Goal: Task Accomplishment & Management: Manage account settings

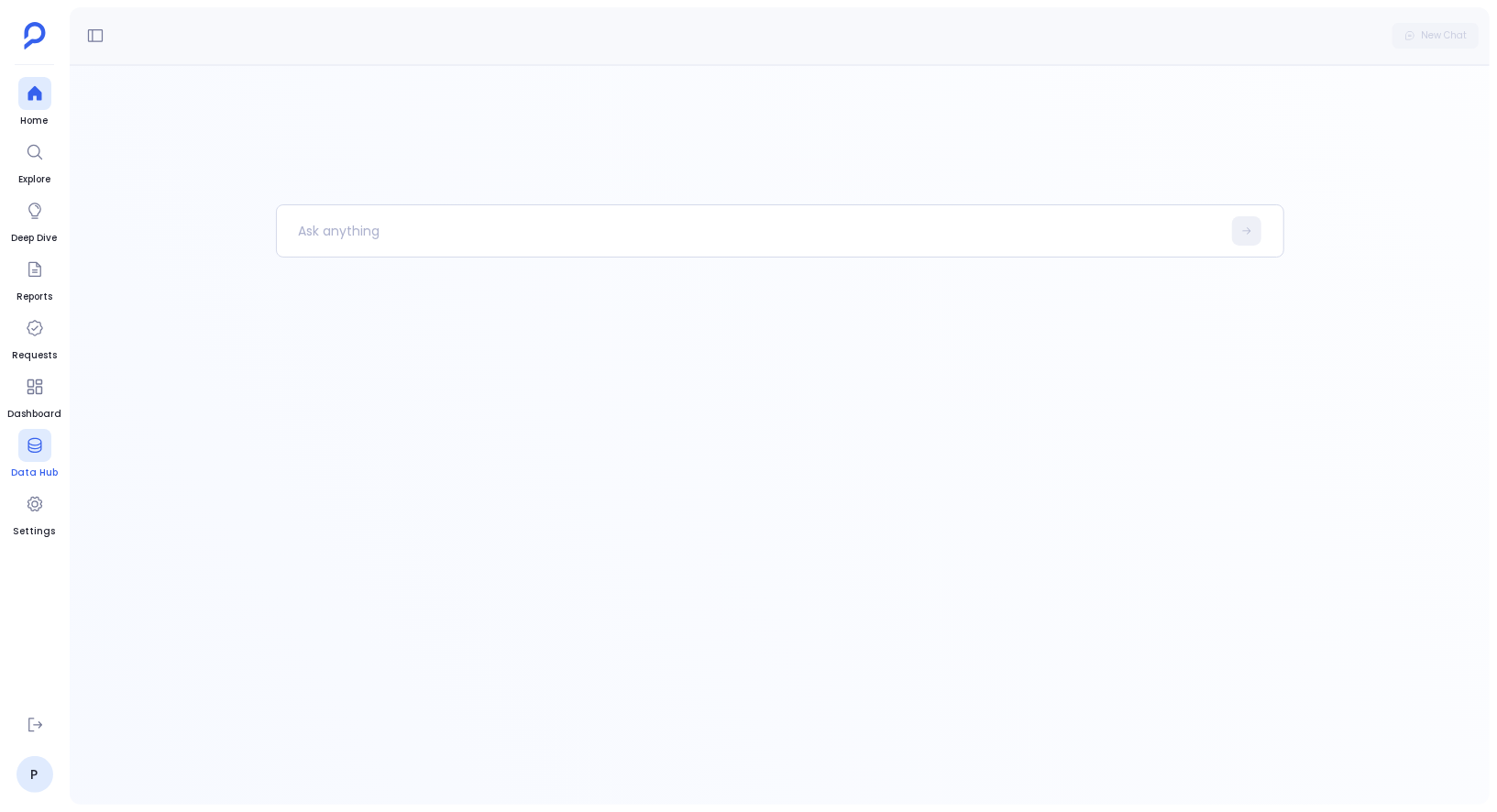
click at [41, 442] on icon at bounding box center [35, 445] width 14 height 15
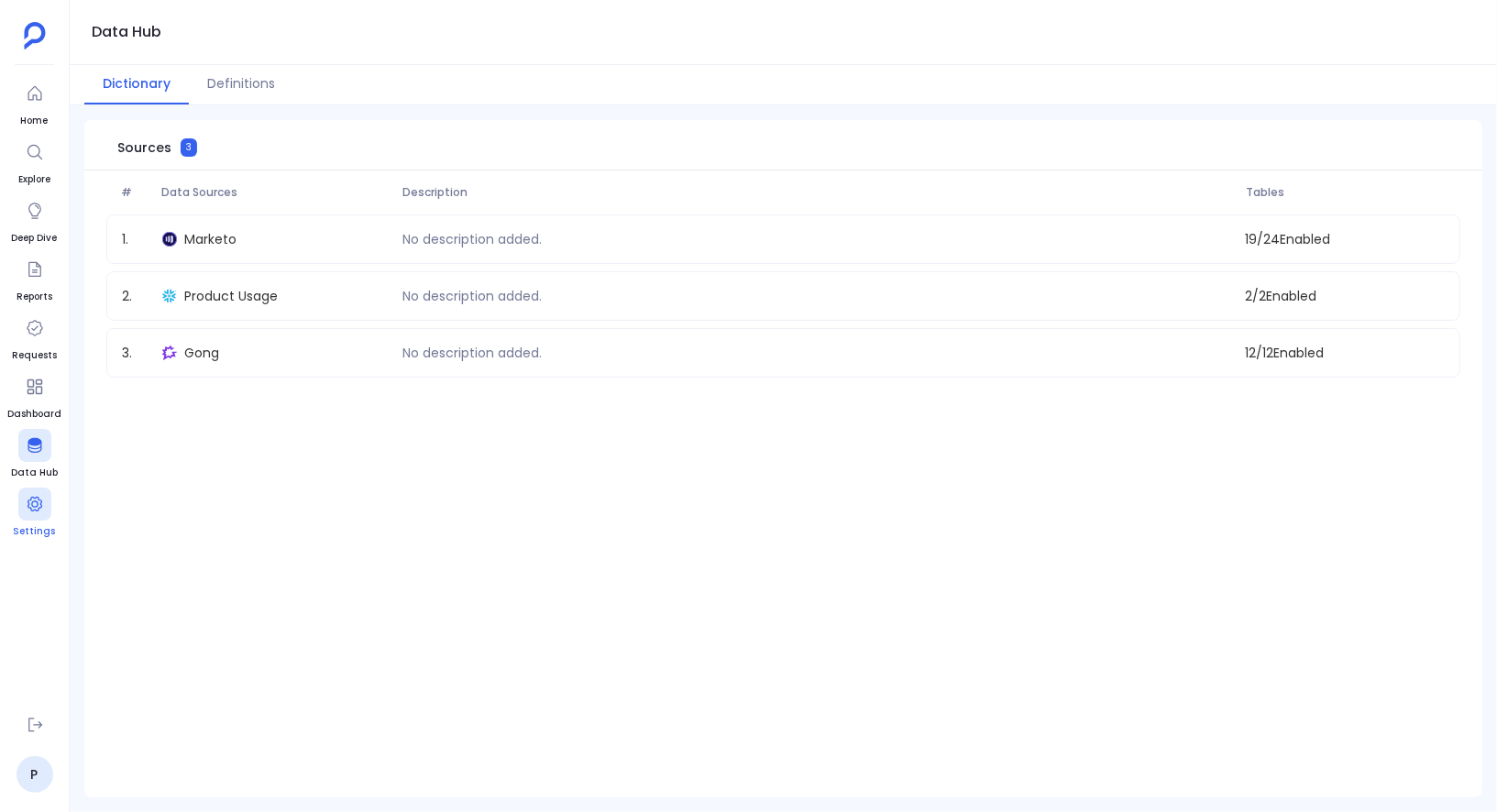
click at [34, 501] on icon at bounding box center [35, 504] width 18 height 18
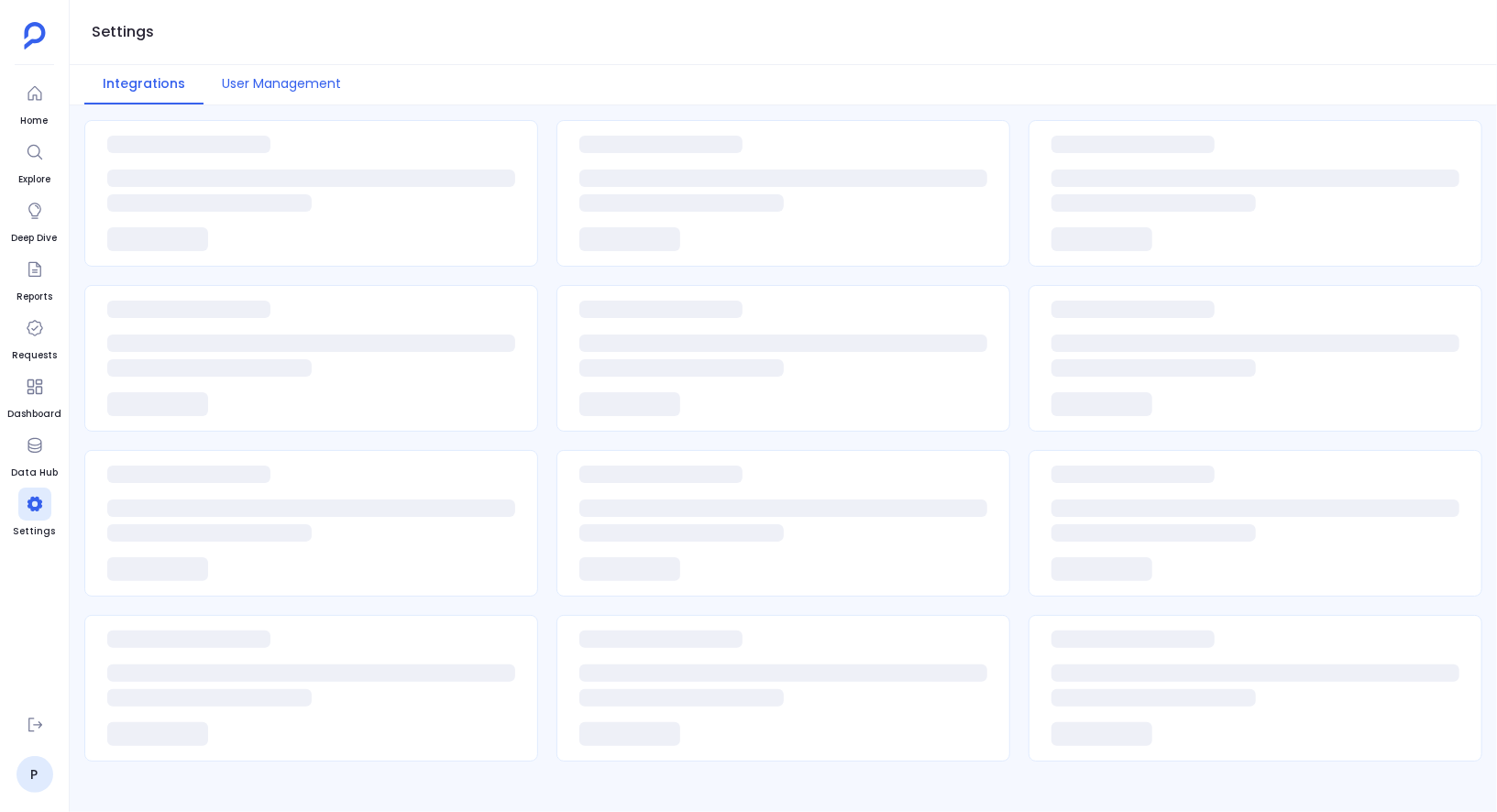
click at [299, 68] on button "User Management" at bounding box center [281, 85] width 156 height 40
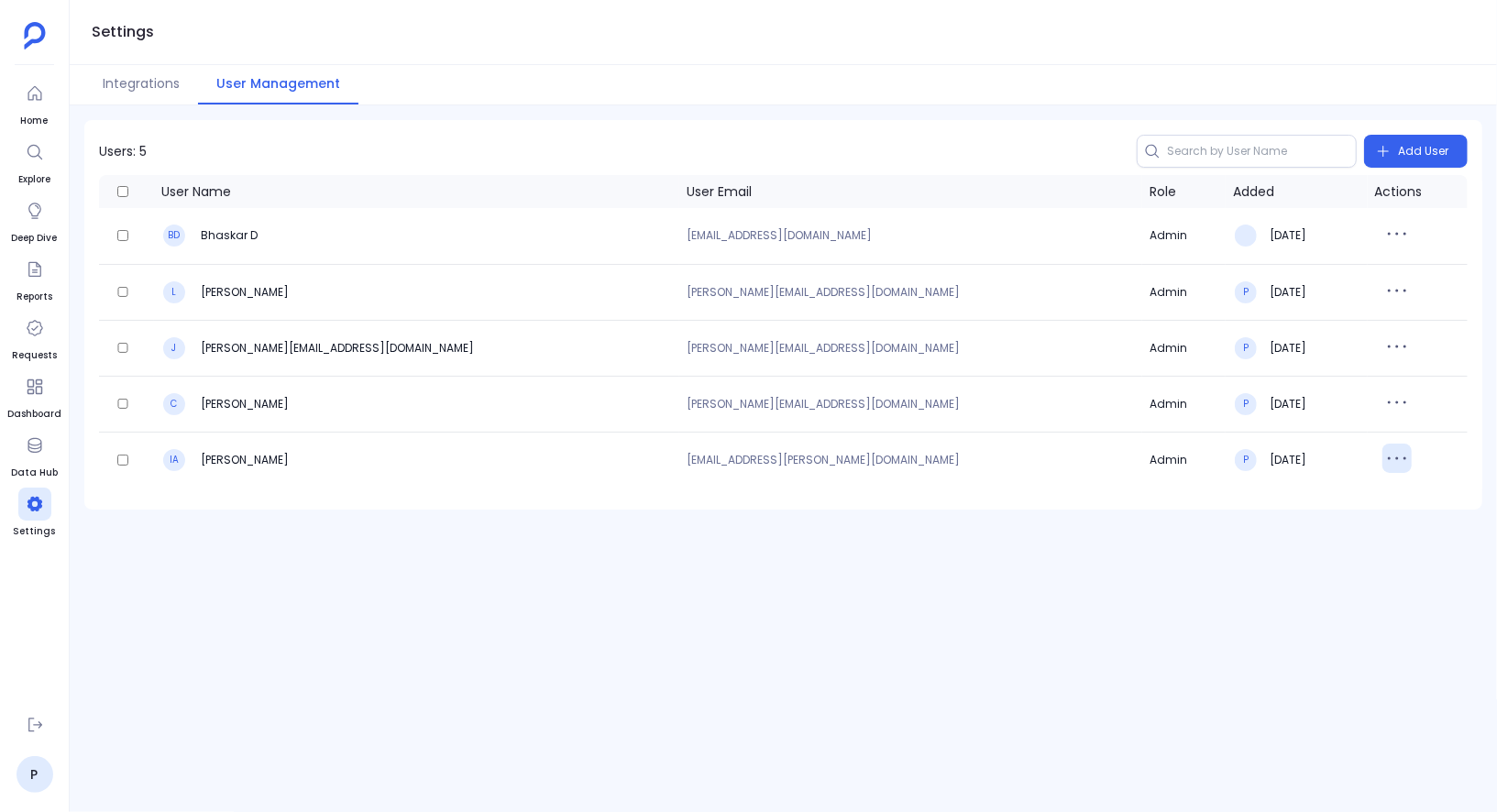
click at [1382, 453] on icon "button" at bounding box center [1397, 458] width 30 height 30
click at [1378, 533] on button "Delete" at bounding box center [1412, 536] width 132 height 41
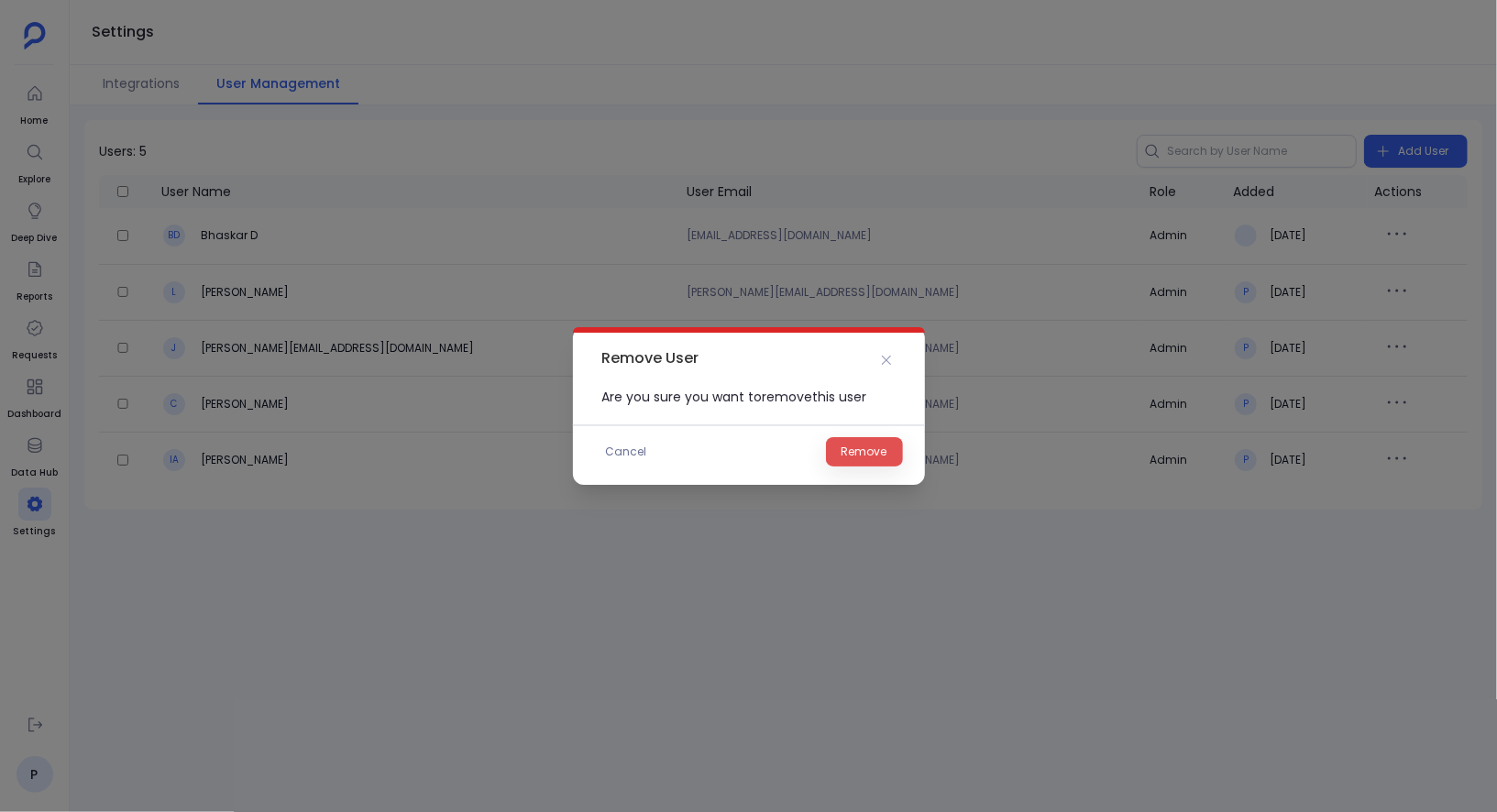
click at [871, 451] on span "Remove" at bounding box center [864, 451] width 46 height 18
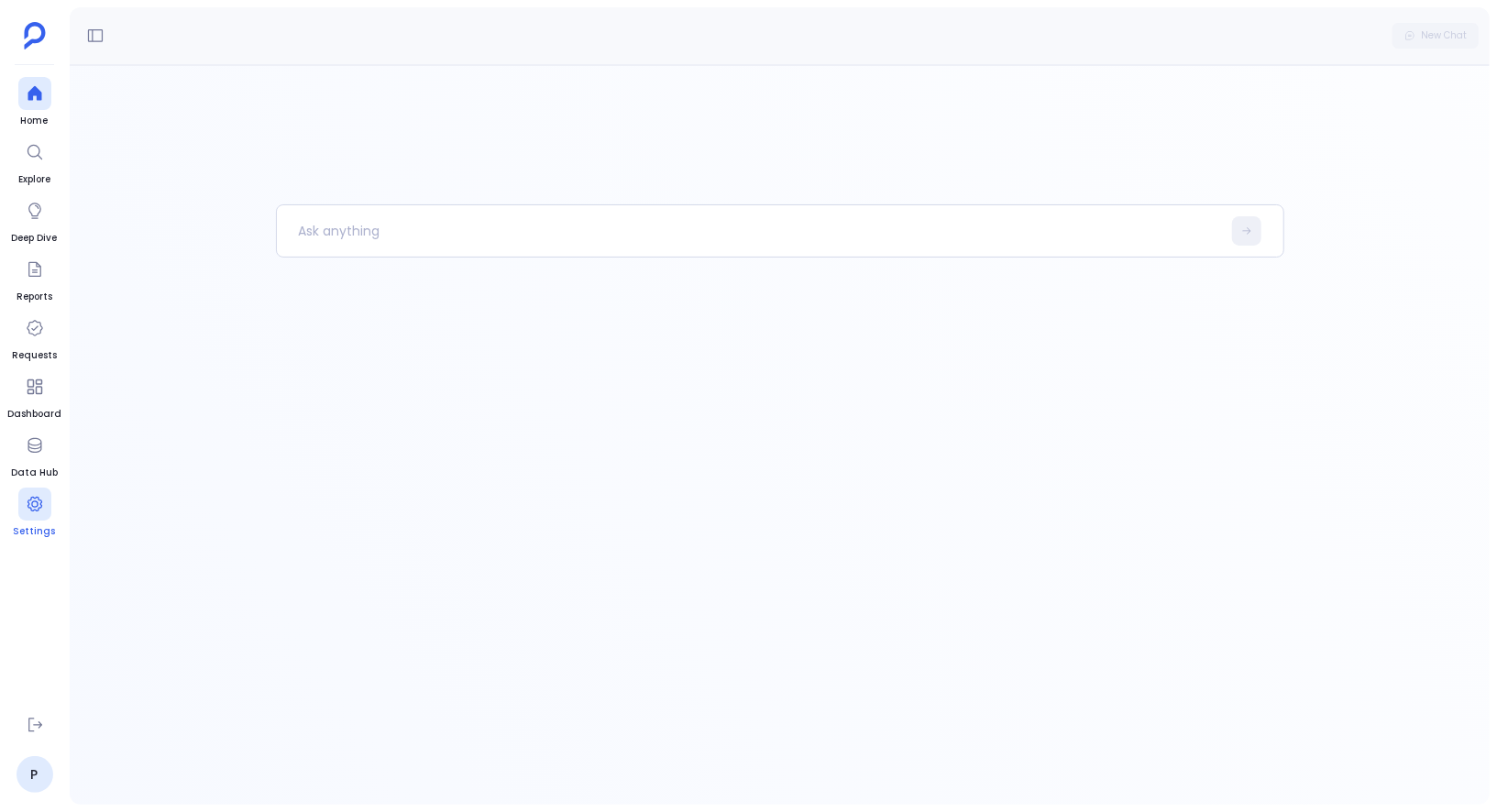
click at [40, 514] on div at bounding box center [34, 503] width 33 height 33
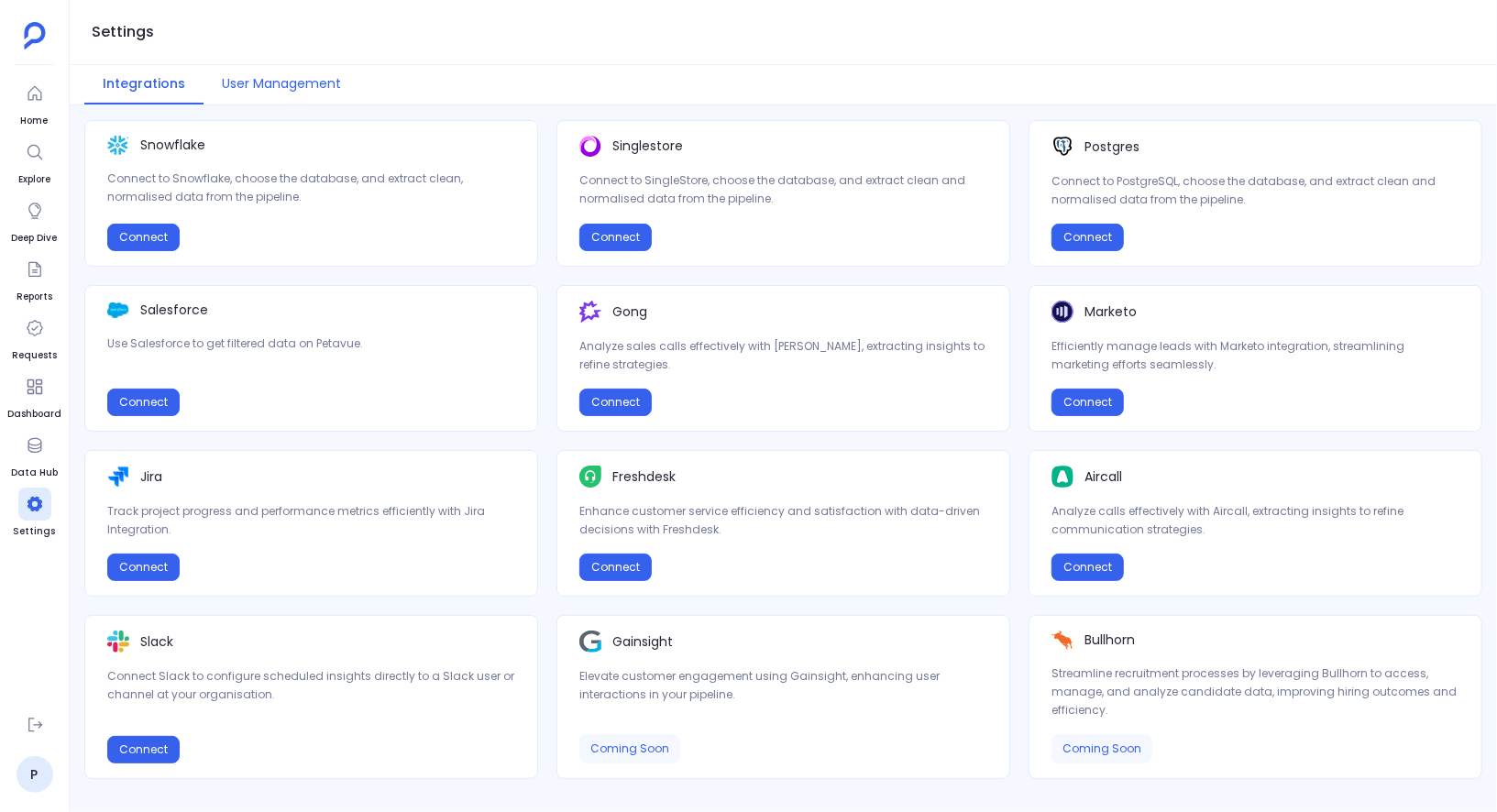
click at [293, 93] on button "User Management" at bounding box center [281, 85] width 156 height 40
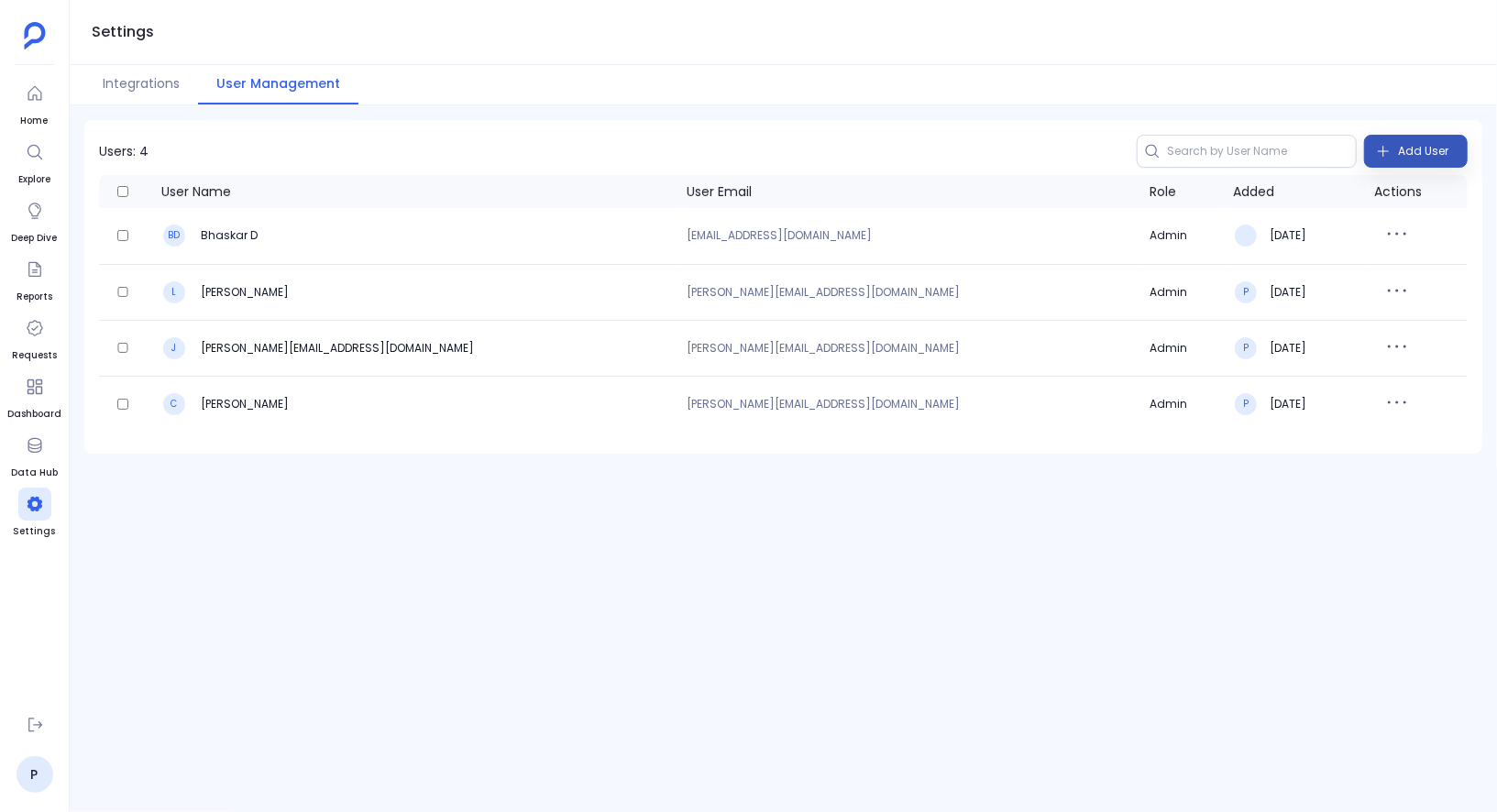
click at [1392, 162] on button "Add User" at bounding box center [1416, 151] width 103 height 33
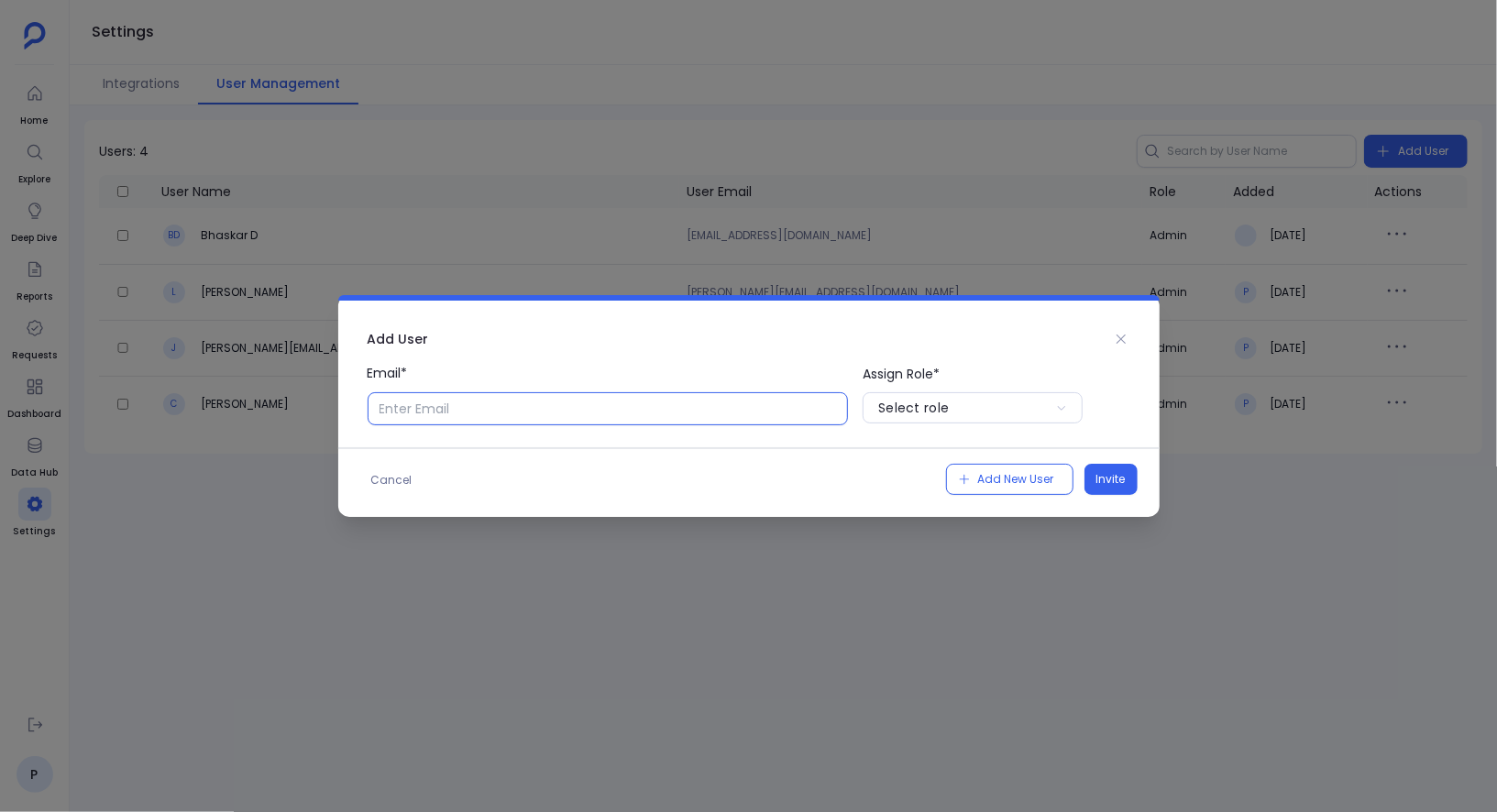
click at [740, 407] on input "Email*" at bounding box center [607, 407] width 481 height 33
type input "[EMAIL_ADDRESS][PERSON_NAME][DOMAIN_NAME]"
click at [1035, 419] on button "Select role" at bounding box center [972, 406] width 220 height 31
click at [962, 481] on p "User" at bounding box center [972, 482] width 220 height 30
click at [1105, 487] on span "Invite" at bounding box center [1111, 479] width 30 height 18
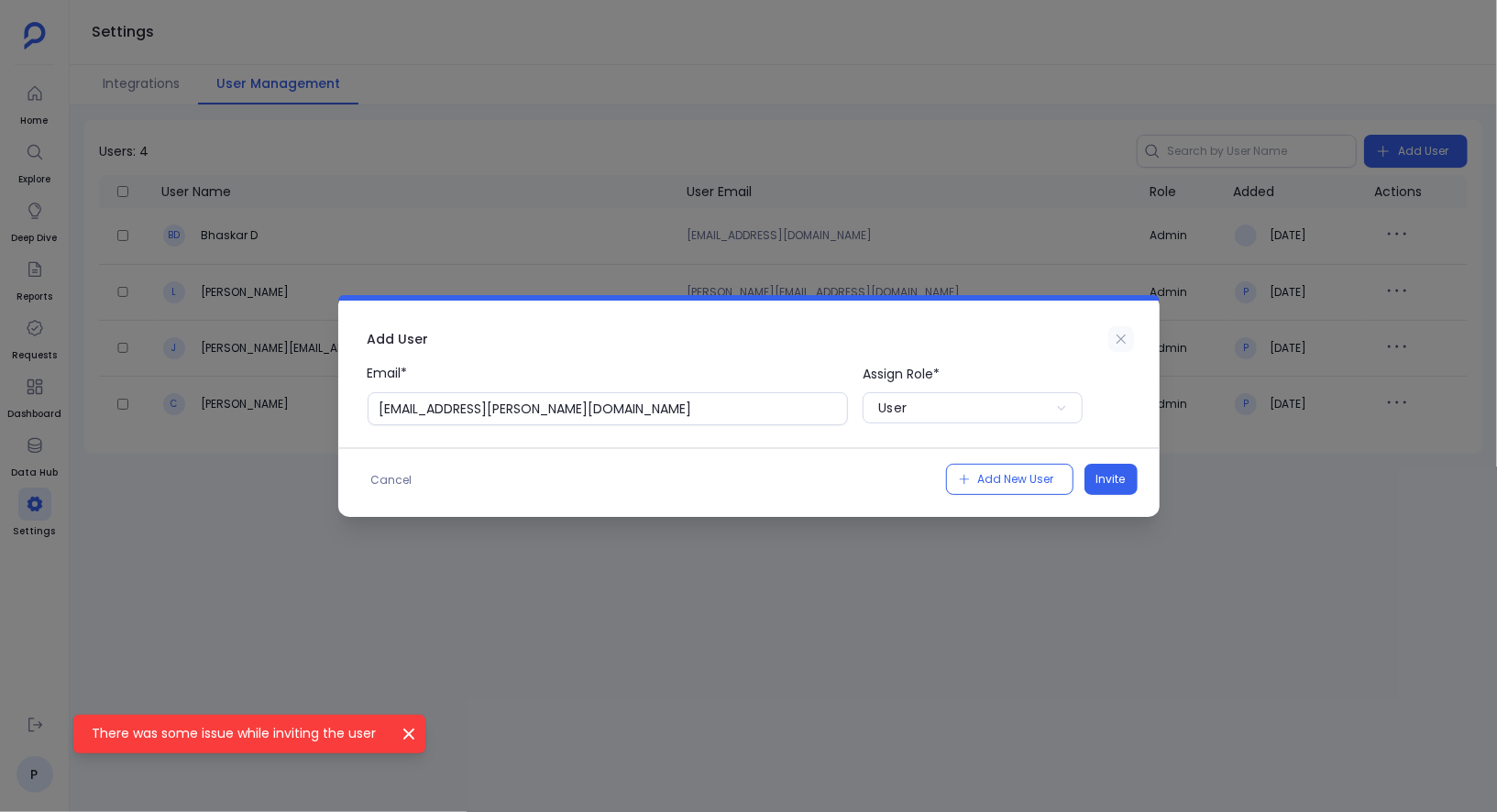
click at [1122, 341] on icon at bounding box center [1119, 338] width 9 height 9
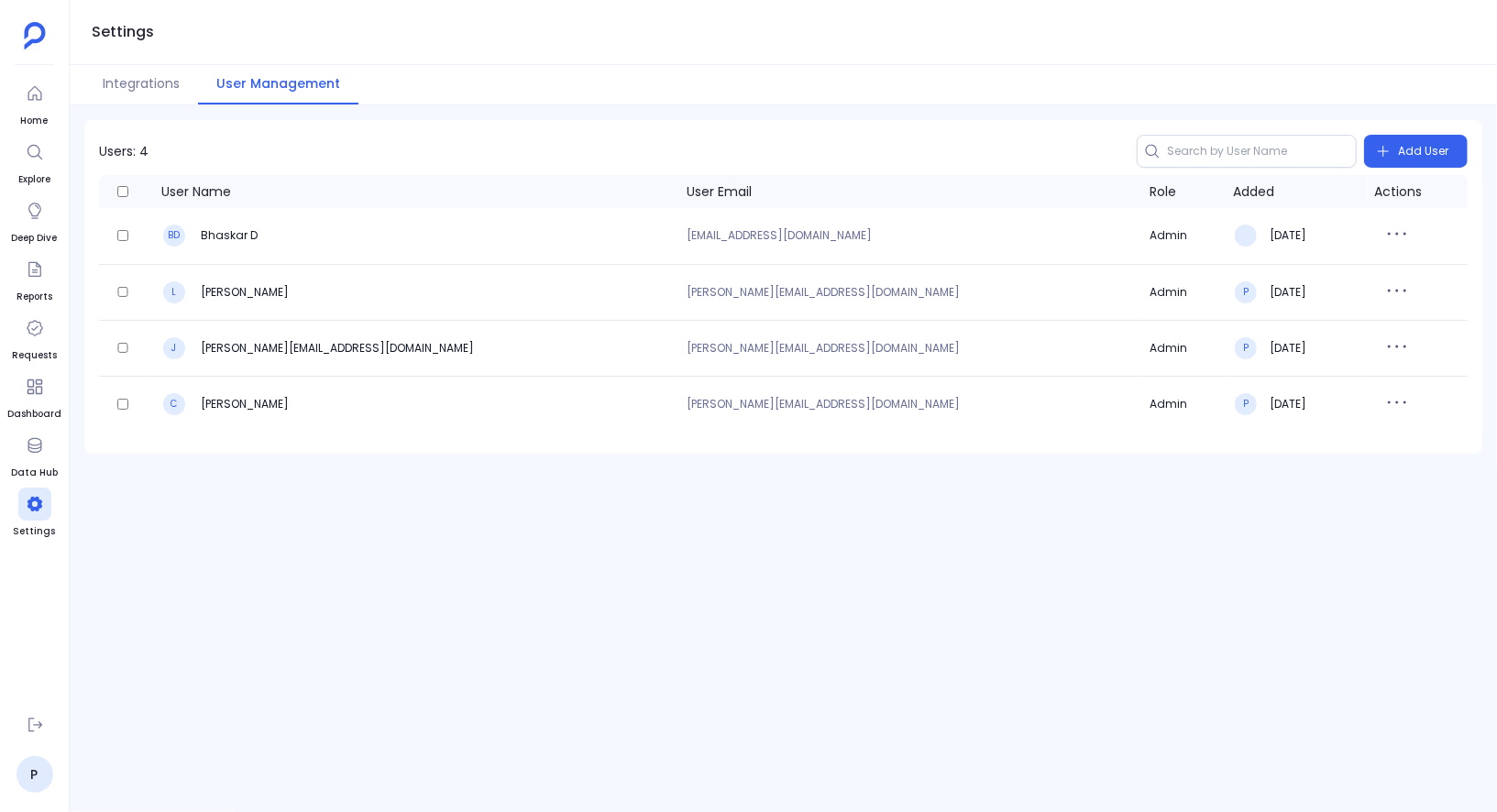
click at [767, 580] on div "Users: 4 Add User User Name User Email Role Added Actions BD Bhaskar D bhaskar@…" at bounding box center [783, 458] width 1427 height 706
